Goal: Use online tool/utility: Utilize a website feature to perform a specific function

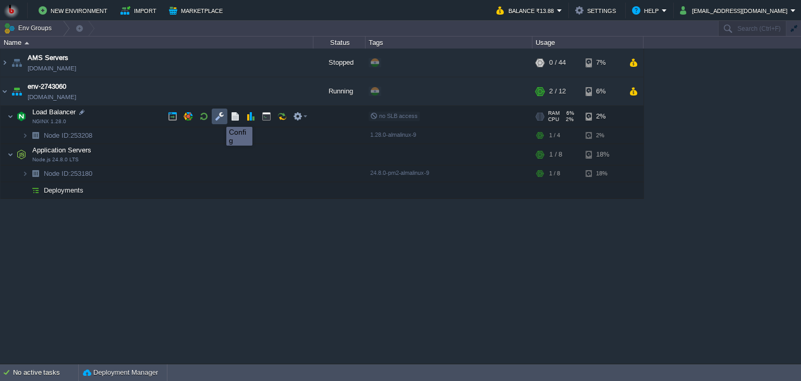
click at [219, 117] on button "button" at bounding box center [219, 116] width 9 height 9
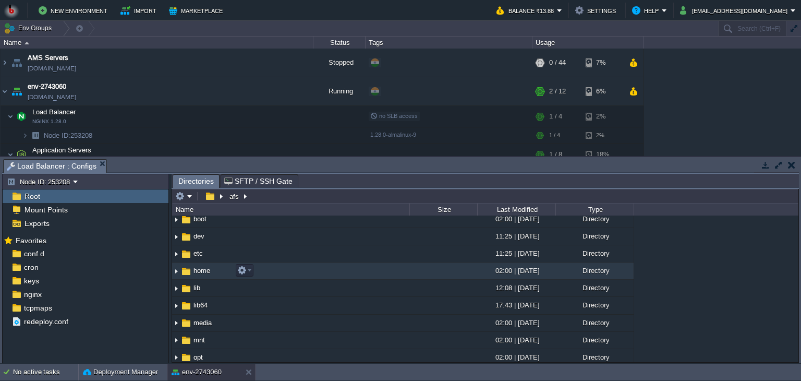
scroll to position [35, 0]
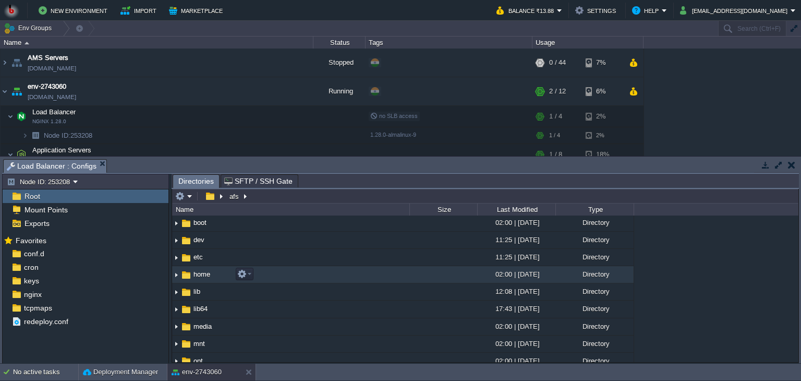
click at [175, 272] on img at bounding box center [176, 275] width 8 height 16
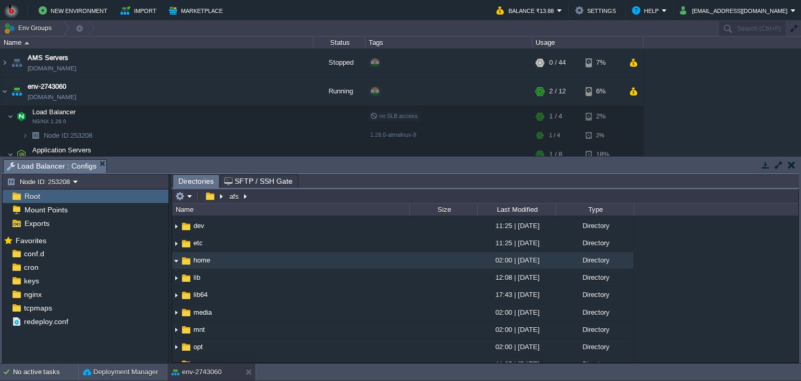
scroll to position [50, 0]
click at [177, 259] on img at bounding box center [176, 260] width 8 height 16
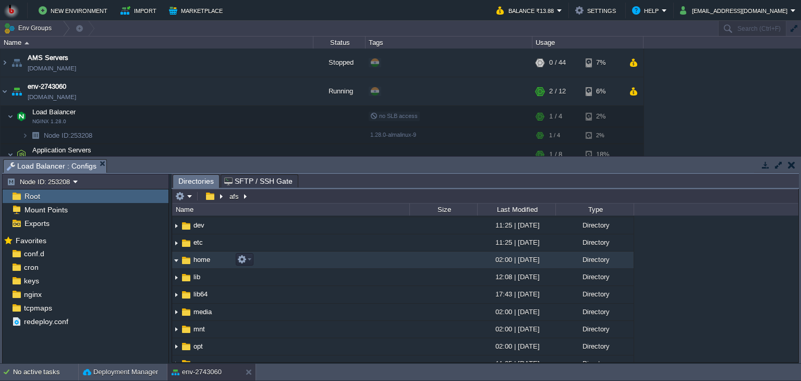
click at [177, 259] on img at bounding box center [176, 260] width 8 height 16
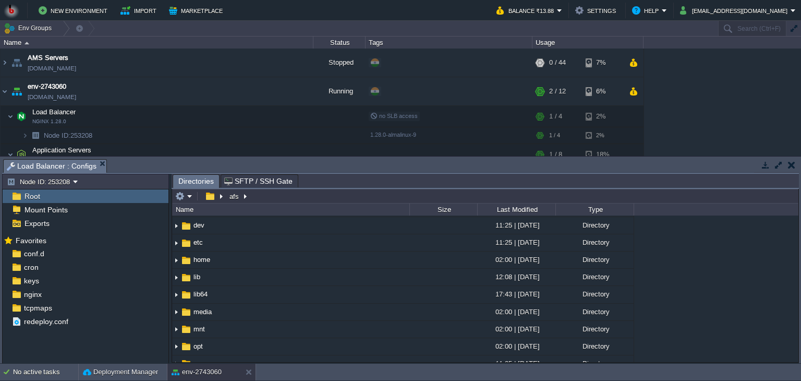
click at [30, 192] on span "Root" at bounding box center [31, 195] width 19 height 9
drag, startPoint x: 30, startPoint y: 192, endPoint x: 92, endPoint y: 203, distance: 62.5
click at [30, 192] on span "Root" at bounding box center [31, 195] width 19 height 9
click at [186, 193] on em at bounding box center [183, 195] width 17 height 9
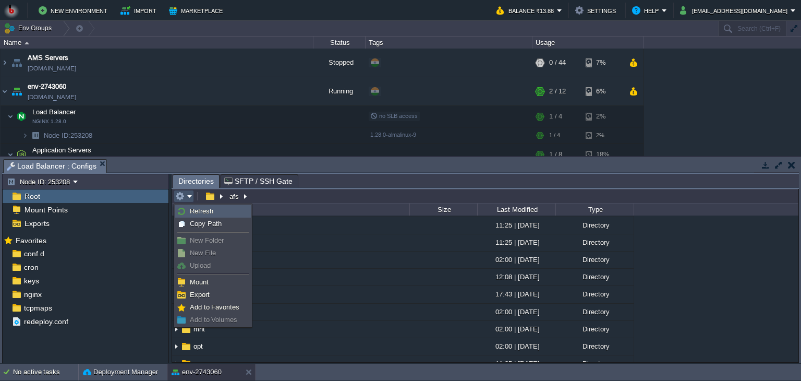
click at [194, 211] on span "Refresh" at bounding box center [201, 211] width 23 height 8
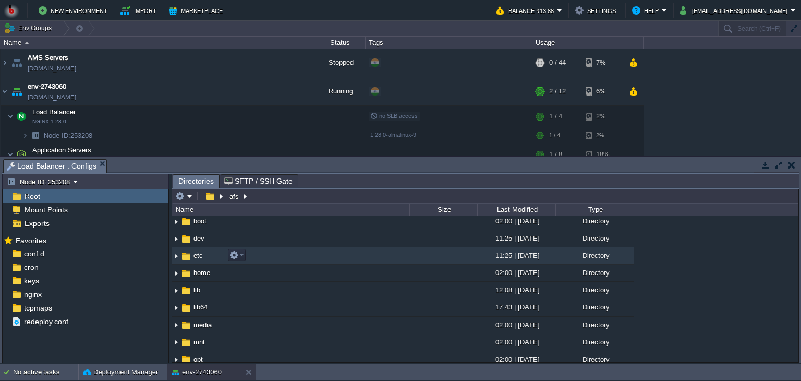
scroll to position [39, 0]
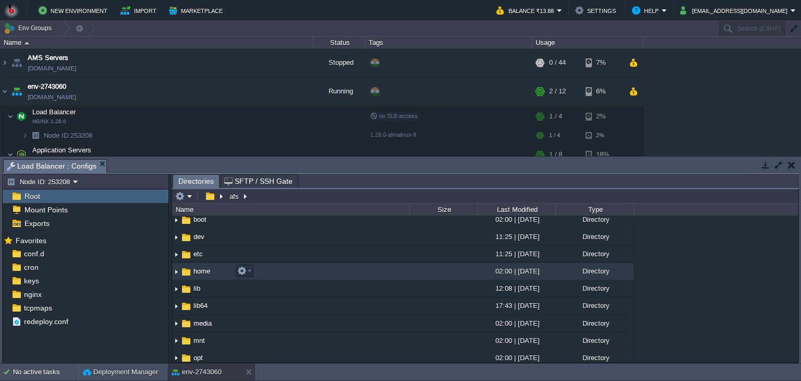
click at [179, 272] on img at bounding box center [176, 272] width 8 height 16
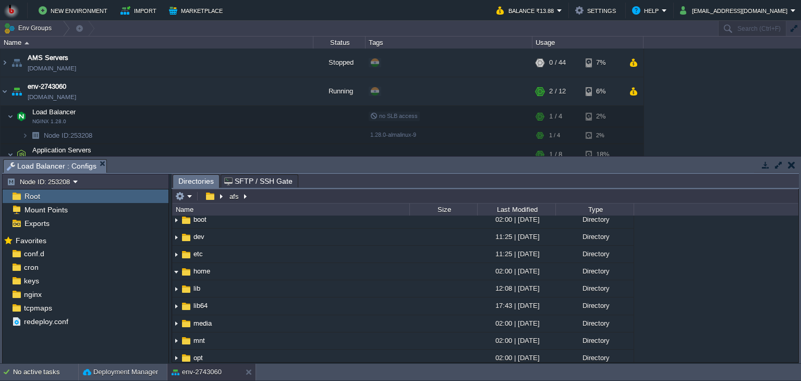
click at [796, 163] on td at bounding box center [791, 165] width 13 height 13
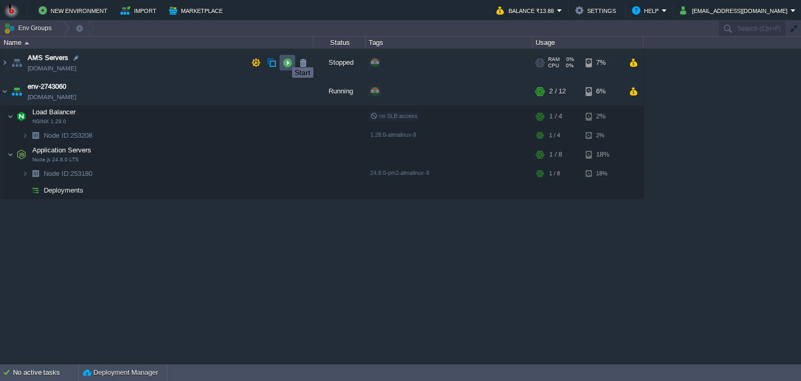
click at [284, 58] on button "button" at bounding box center [287, 62] width 9 height 9
click at [287, 61] on button "button" at bounding box center [287, 62] width 9 height 9
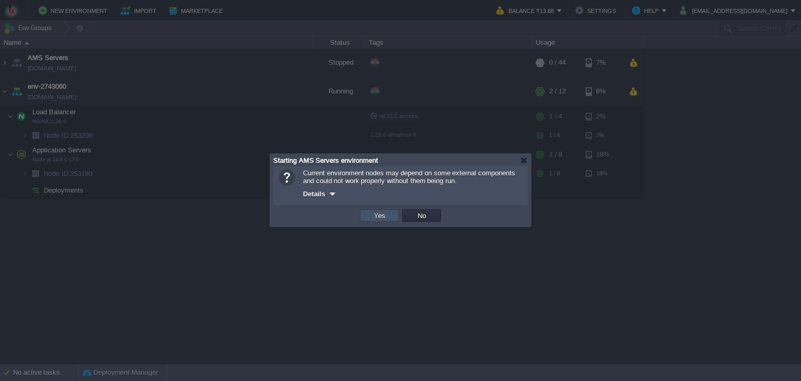
click at [384, 220] on button "Yes" at bounding box center [380, 215] width 18 height 9
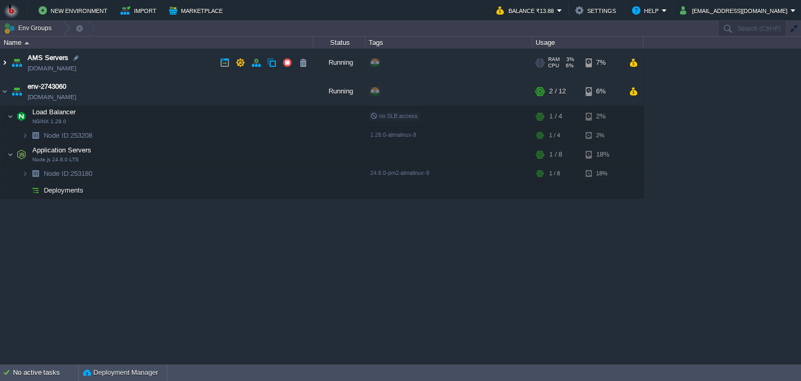
click at [8, 60] on img at bounding box center [5, 63] width 8 height 28
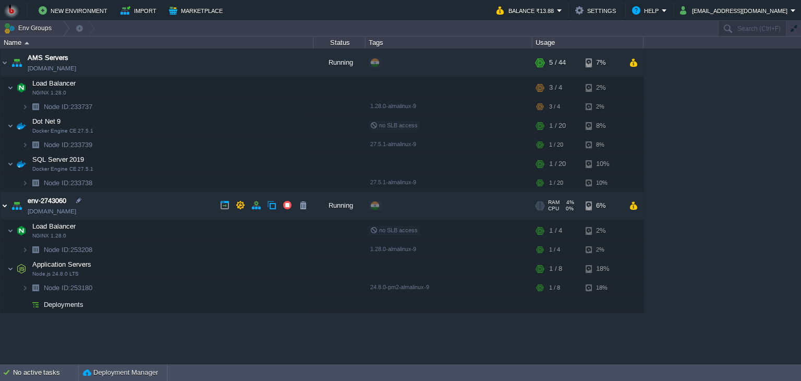
click at [1, 203] on img at bounding box center [5, 205] width 8 height 28
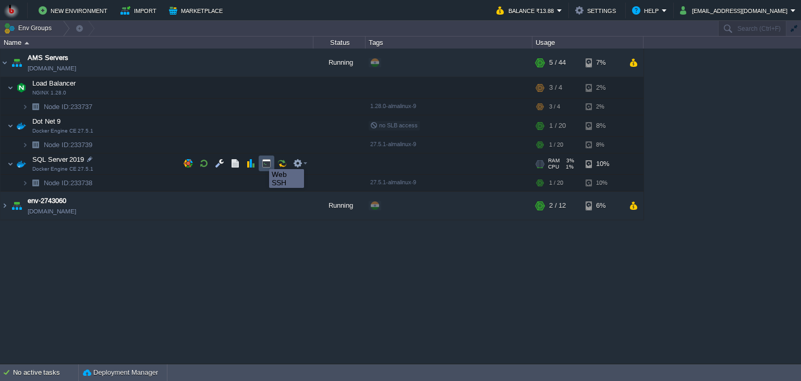
click at [267, 161] on button "button" at bounding box center [266, 163] width 9 height 9
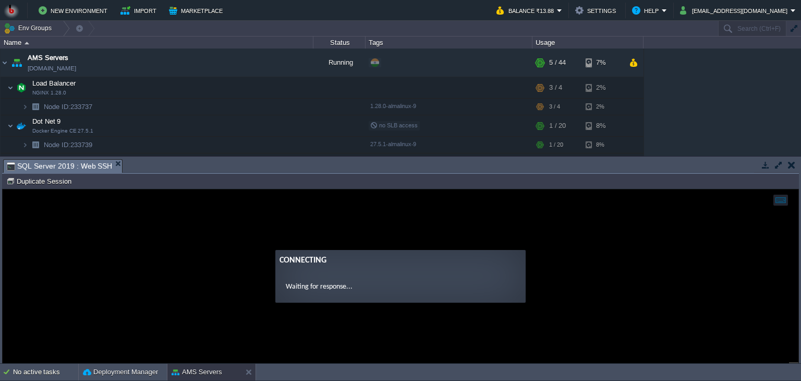
scroll to position [0, 0]
